Goal: Task Accomplishment & Management: Manage account settings

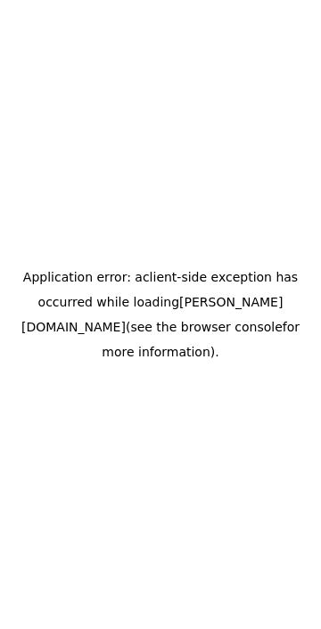
click at [192, 479] on div "Application error: a client -side exception has occurred while loading [PERSON_…" at bounding box center [160, 314] width 321 height 629
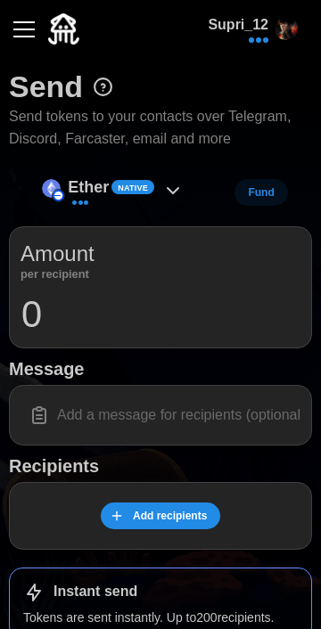
click at [155, 184] on div "Ether Native" at bounding box center [113, 193] width 160 height 40
click at [33, 20] on button "button" at bounding box center [24, 29] width 30 height 30
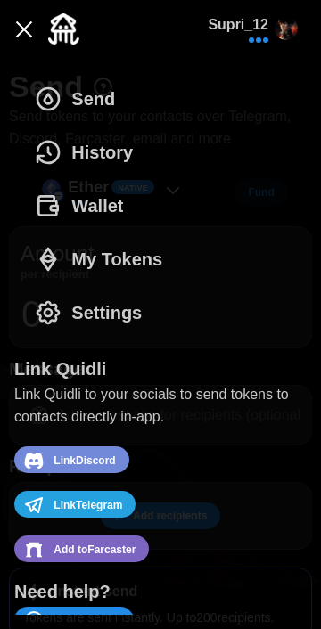
click at [123, 226] on button "Wallet" at bounding box center [83, 205] width 138 height 53
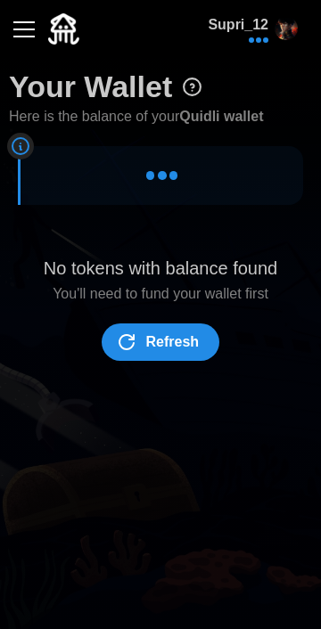
click at [184, 344] on span "Refresh" at bounding box center [172, 343] width 53 height 36
